Goal: Navigation & Orientation: Go to known website

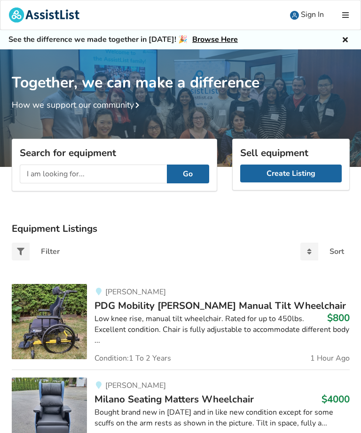
click at [316, 16] on span "Sign In" at bounding box center [312, 14] width 23 height 10
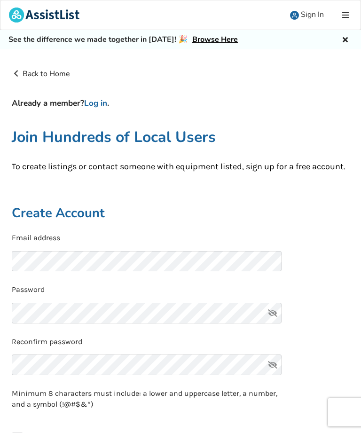
click at [308, 18] on span "Sign In" at bounding box center [312, 14] width 23 height 10
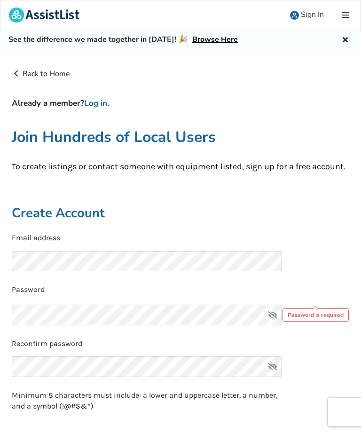
click at [308, 19] on span "Sign In" at bounding box center [312, 14] width 23 height 10
click at [314, 21] on link "Sign In" at bounding box center [306, 14] width 51 height 29
click at [106, 102] on link "Log in" at bounding box center [95, 103] width 23 height 11
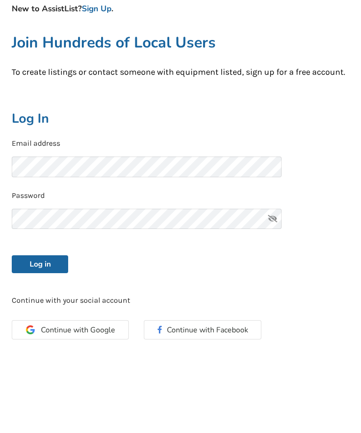
click at [33, 344] on button "Log in" at bounding box center [40, 353] width 56 height 18
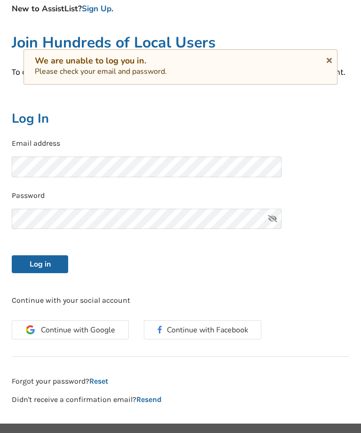
click at [277, 218] on icon at bounding box center [272, 219] width 19 height 21
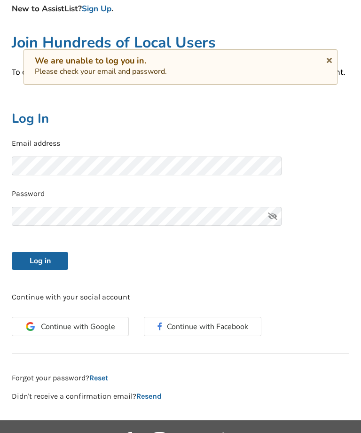
scroll to position [154, 0]
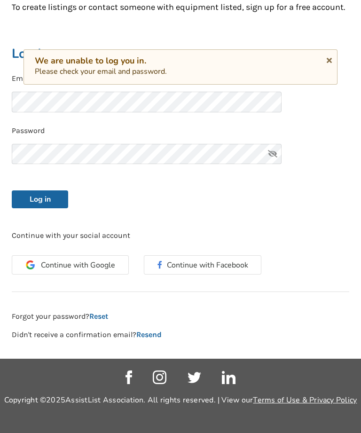
click at [89, 269] on button "Continue with Google" at bounding box center [70, 264] width 117 height 19
